Goal: Task Accomplishment & Management: Use online tool/utility

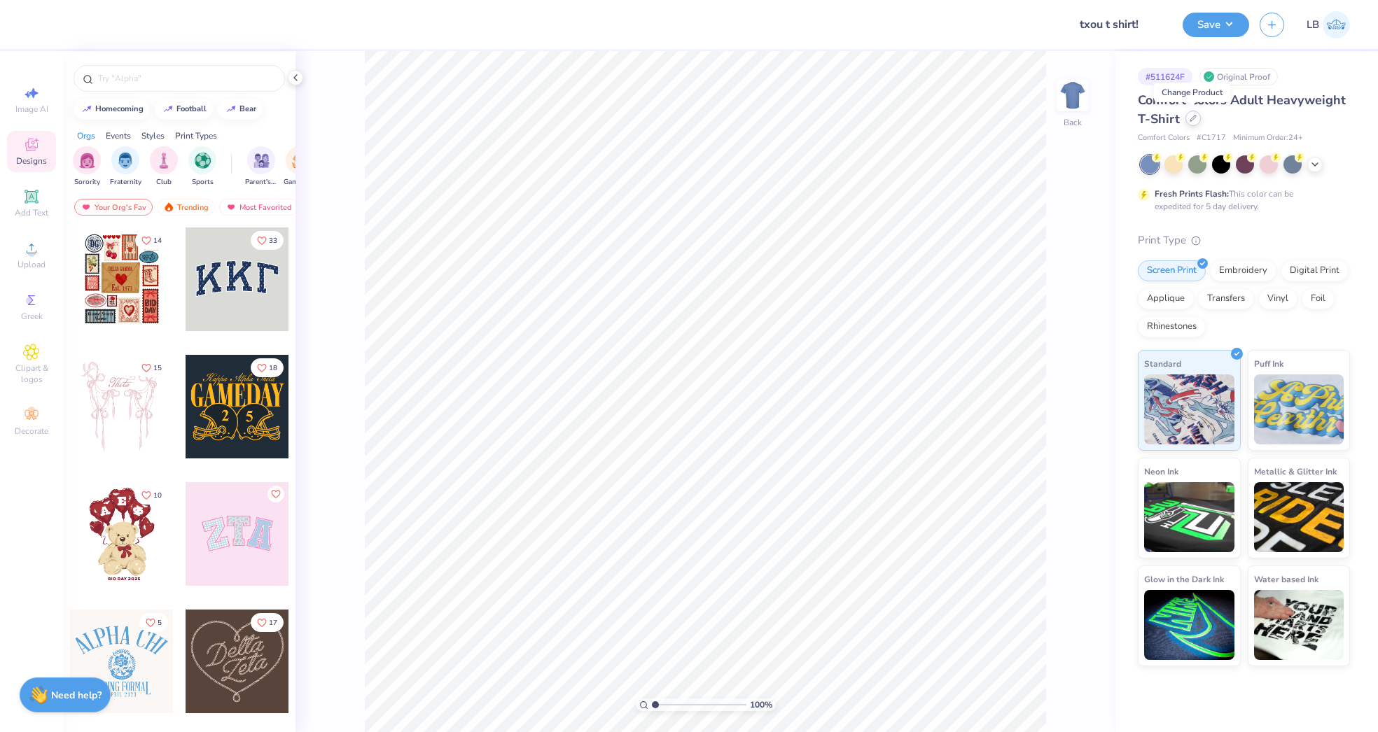
click at [1197, 118] on div at bounding box center [1192, 118] width 15 height 15
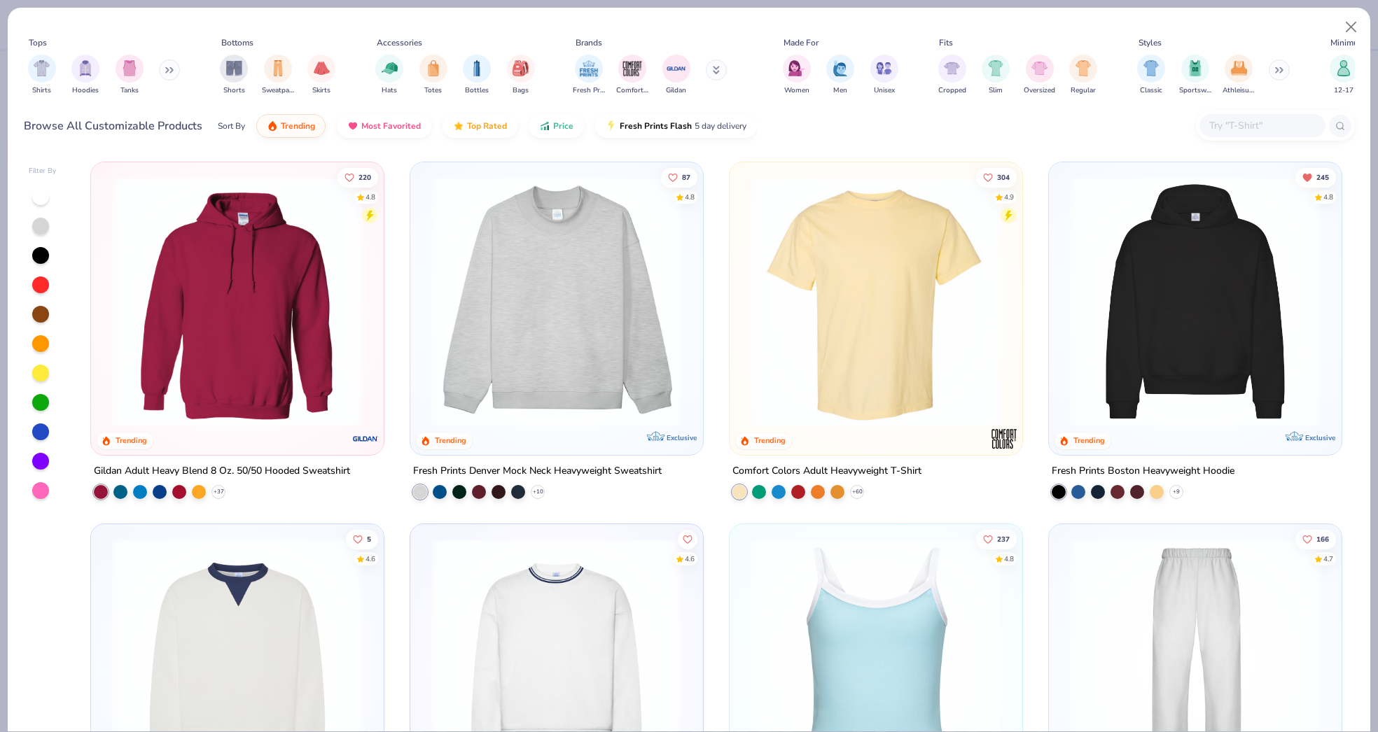
click at [1255, 125] on input "text" at bounding box center [1262, 126] width 108 height 16
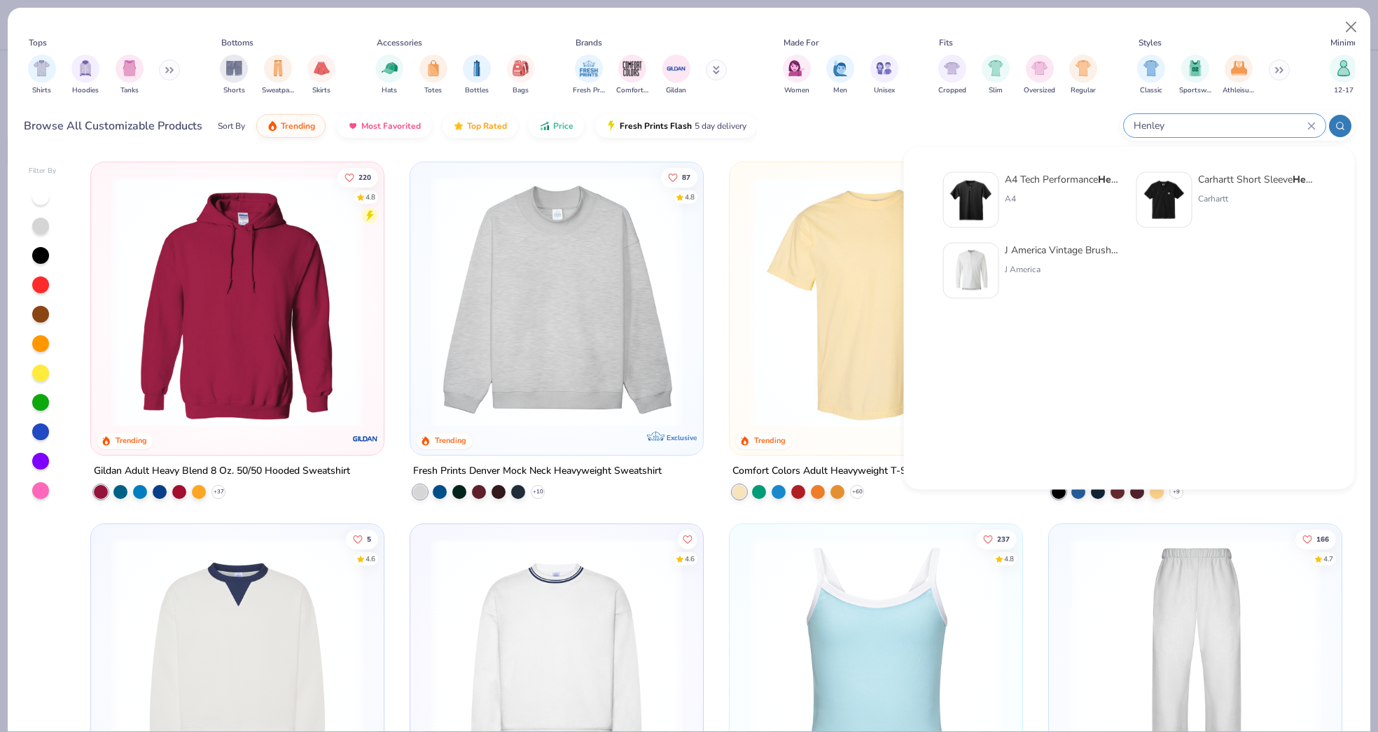
type input "Henley"
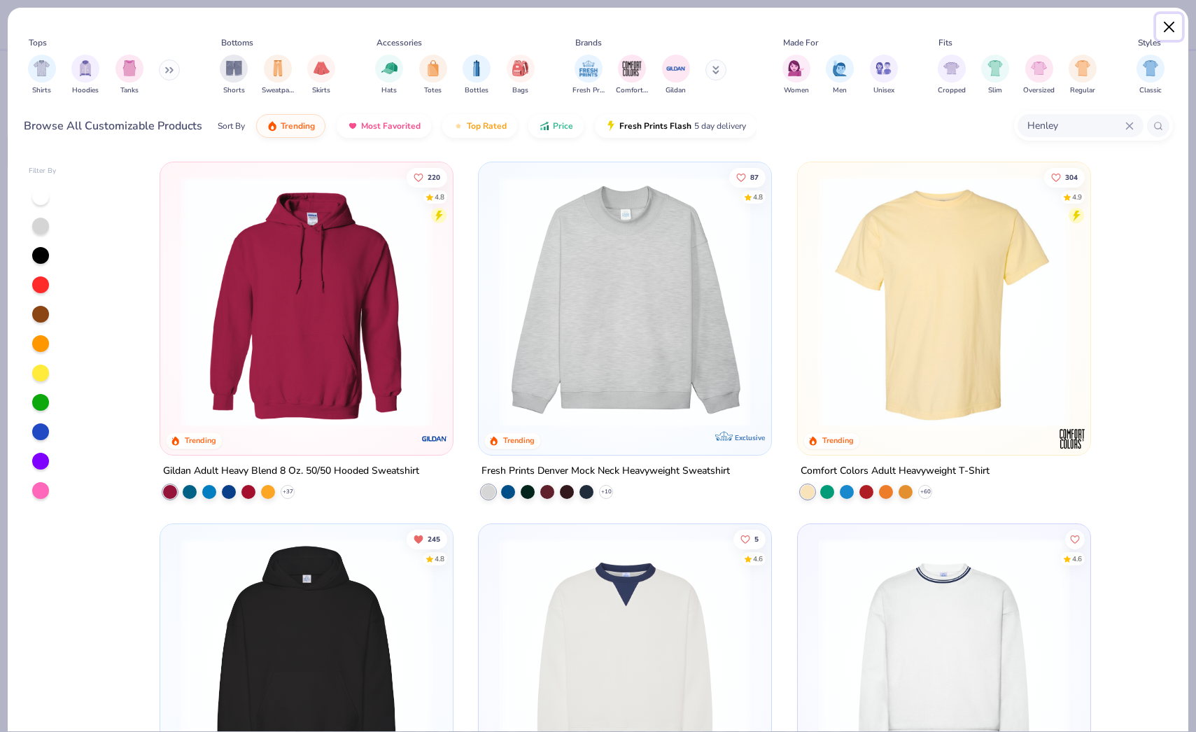
click at [1167, 22] on button "Close" at bounding box center [1170, 27] width 27 height 27
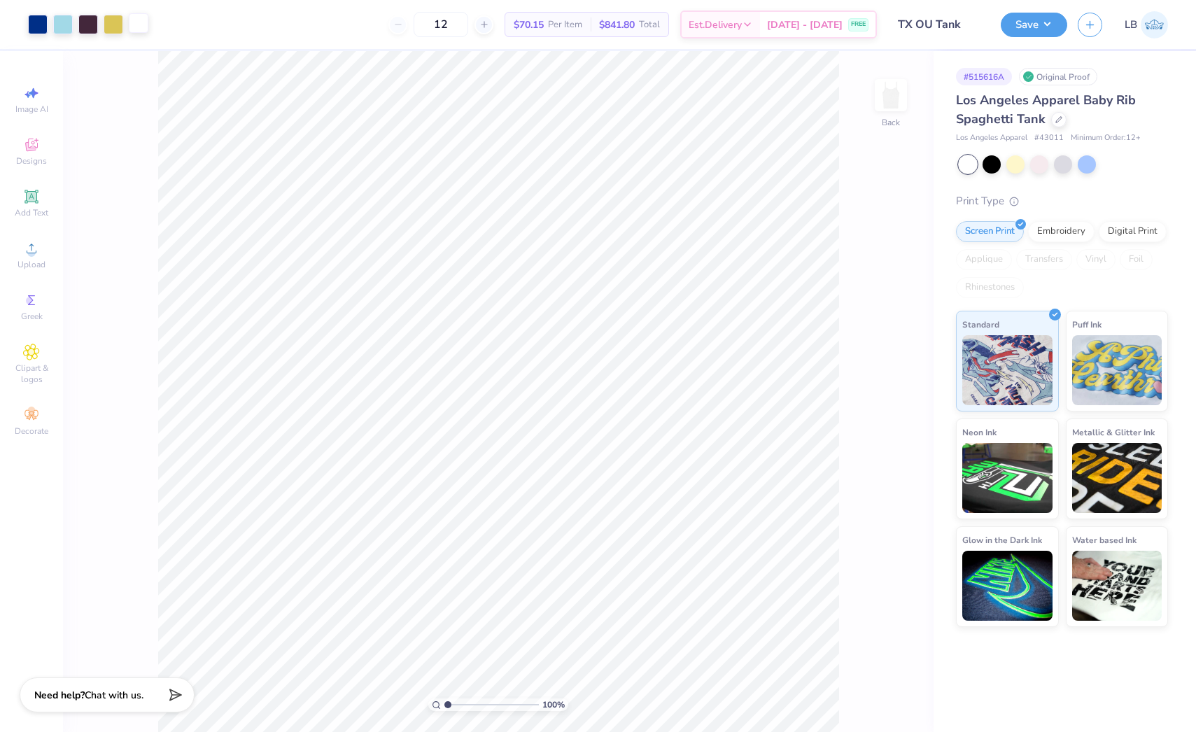
click at [148, 29] on div at bounding box center [139, 23] width 20 height 20
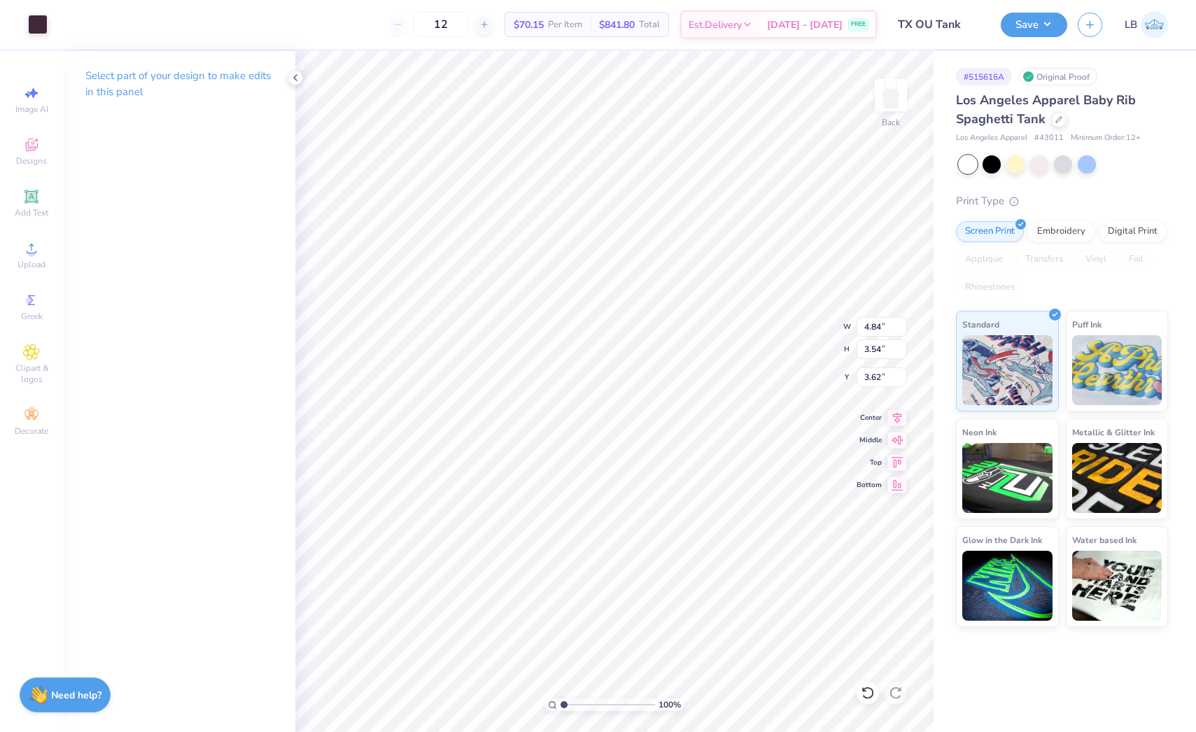
type input "4.84"
type input "3.54"
type input "3.62"
type input "0.80"
type input "0.64"
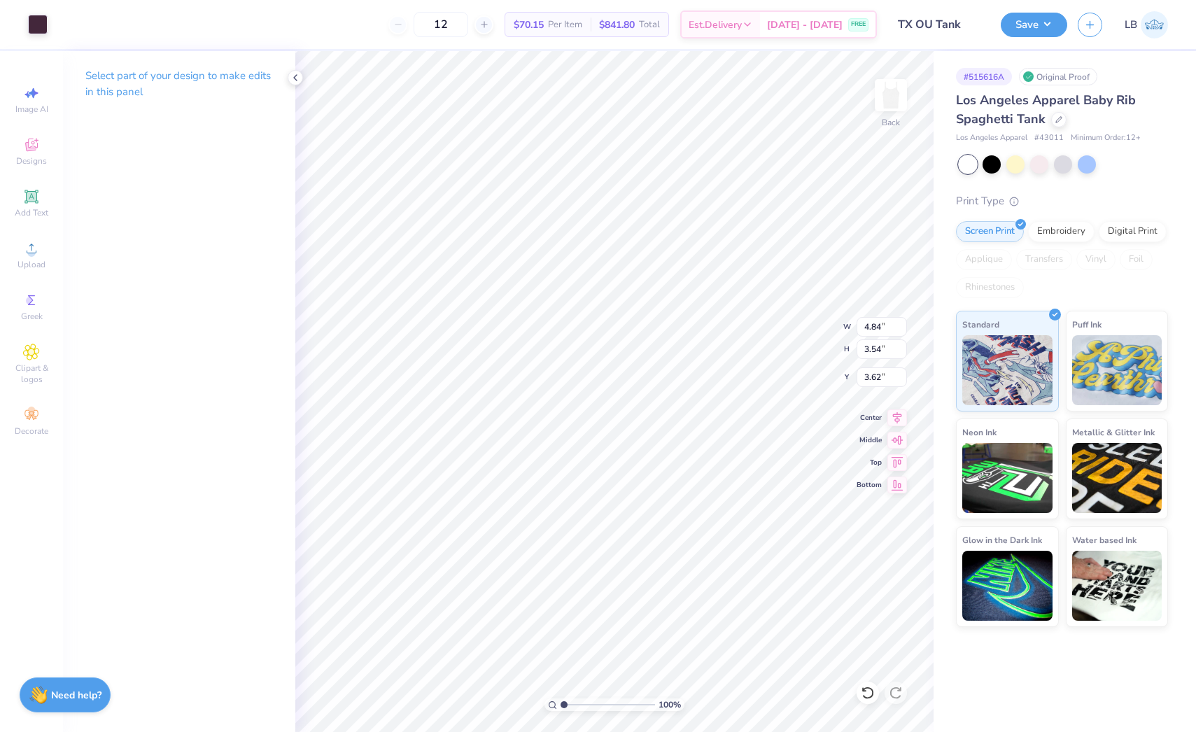
type input "3.40"
click at [137, 24] on div at bounding box center [139, 23] width 20 height 20
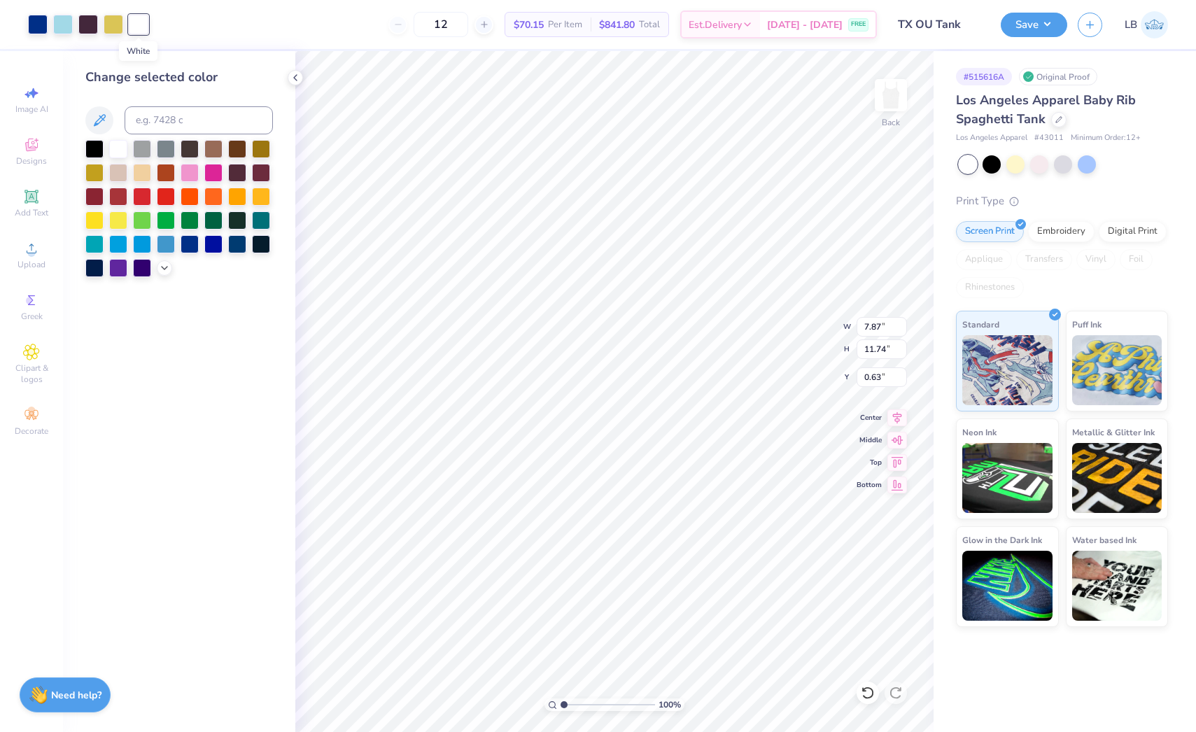
click at [137, 24] on div at bounding box center [139, 25] width 20 height 20
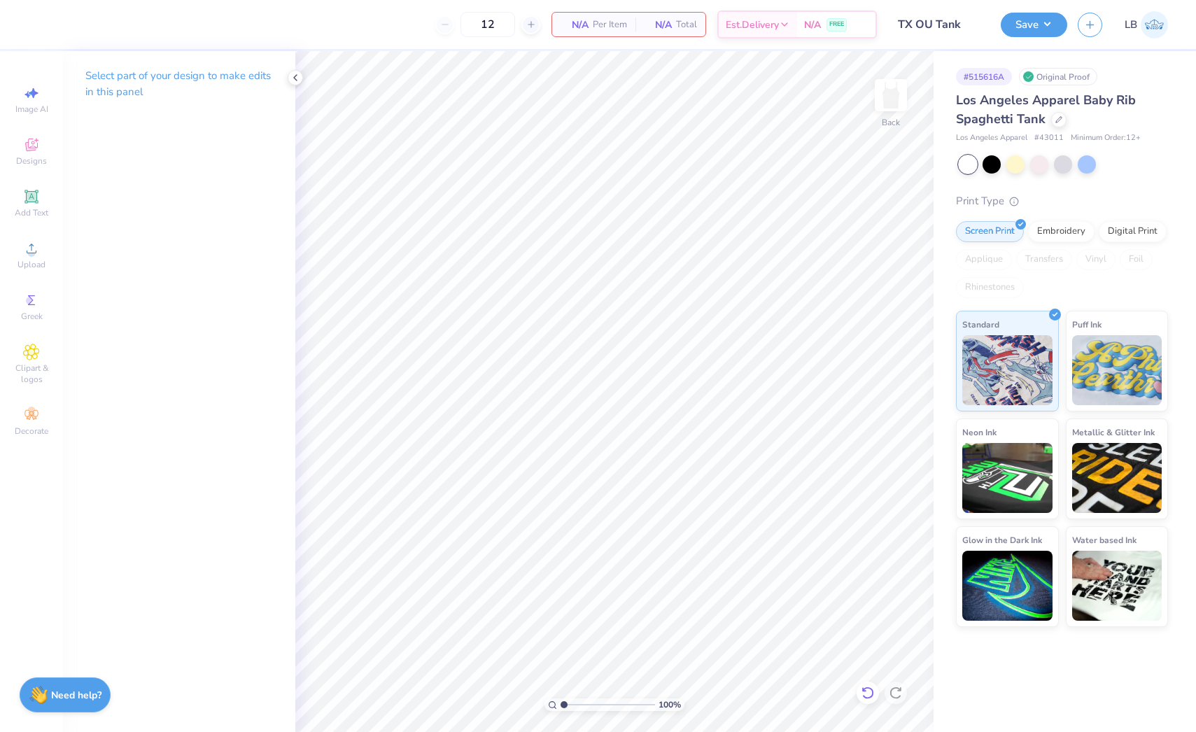
click at [860, 692] on div at bounding box center [868, 693] width 22 height 22
